Goal: Check status

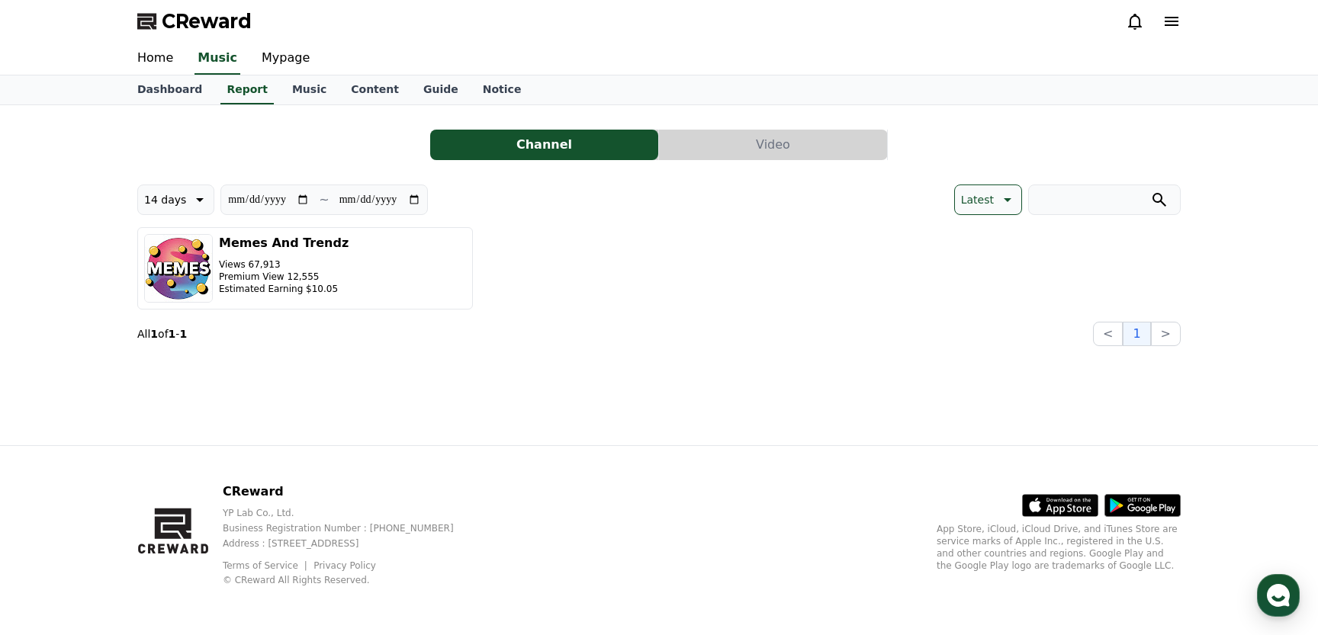
click at [246, 198] on input "**********" at bounding box center [268, 199] width 82 height 17
type input "**********"
click at [880, 41] on div "CReward" at bounding box center [659, 21] width 1068 height 43
click at [915, 24] on div "CReward" at bounding box center [659, 21] width 1068 height 43
